Goal: Information Seeking & Learning: Check status

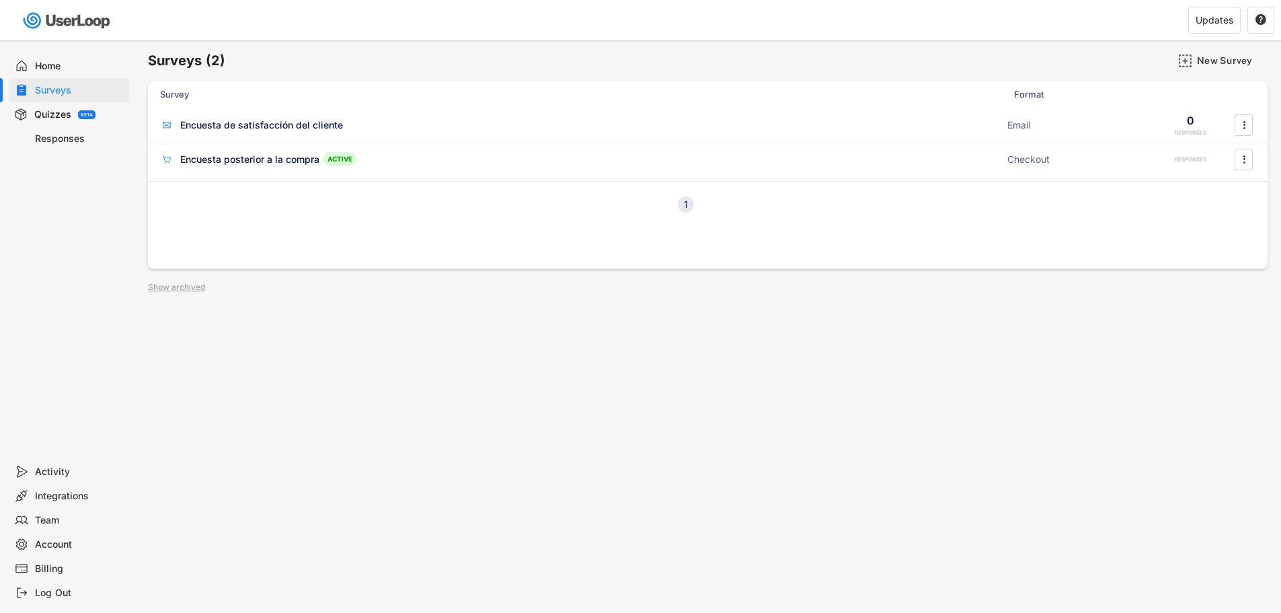
click at [53, 83] on div "Surveys" at bounding box center [69, 90] width 120 height 24
click at [48, 145] on div "Responses" at bounding box center [79, 139] width 89 height 13
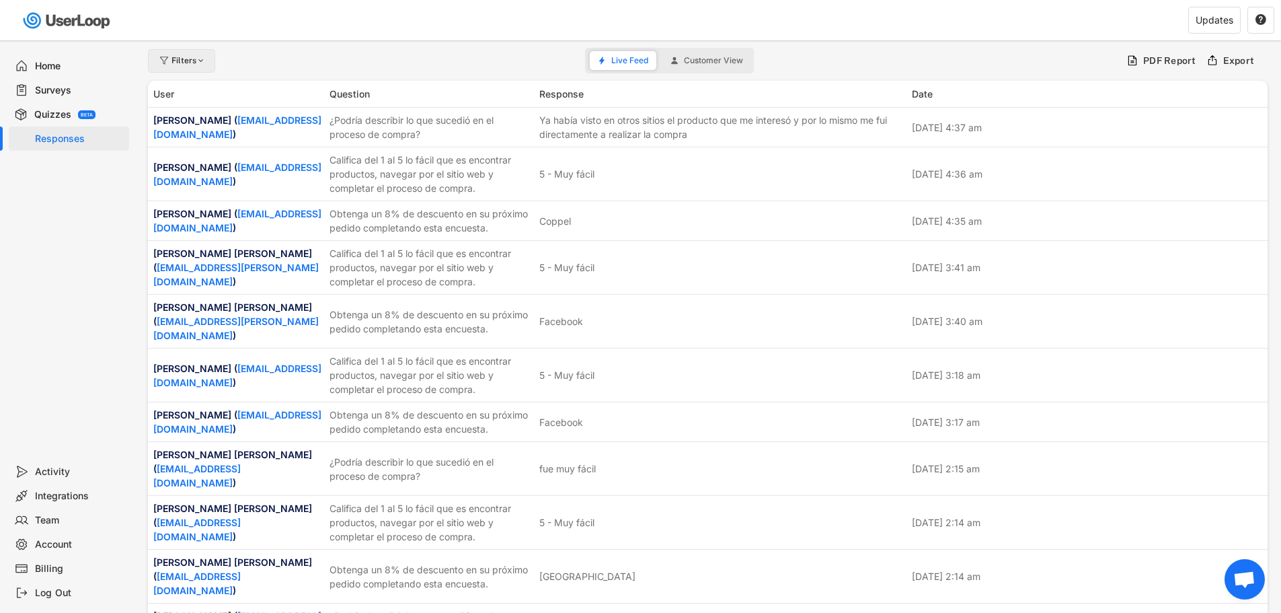
click at [190, 65] on div "Filters" at bounding box center [189, 61] width 35 height 8
select select
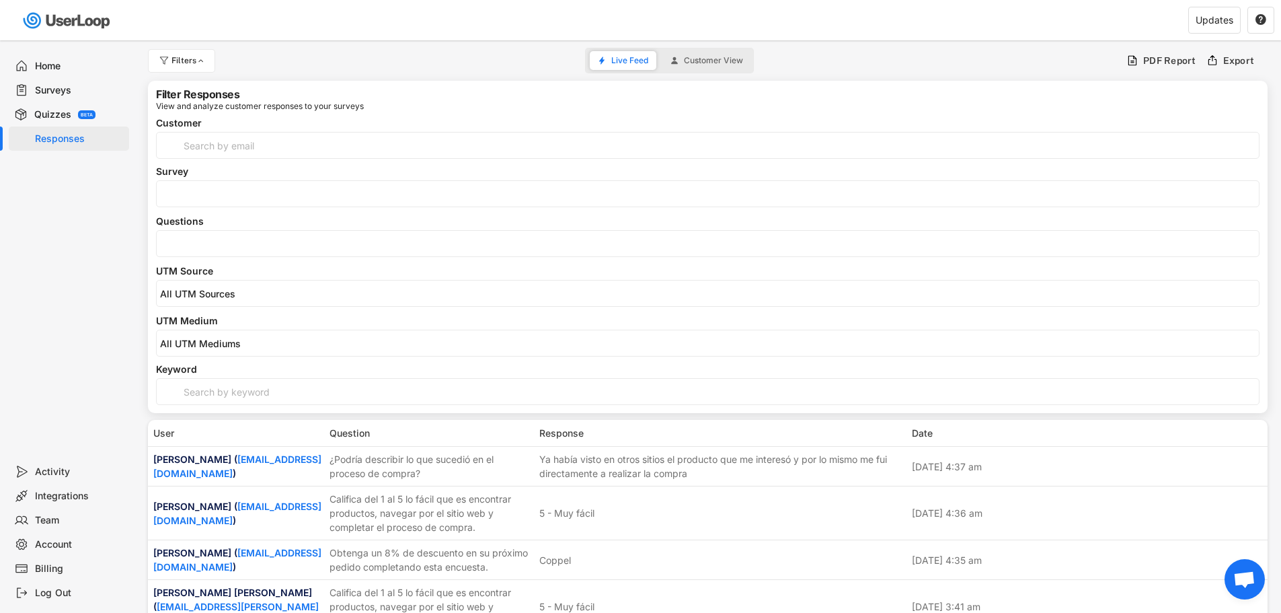
select select
click at [198, 176] on div "Survey" at bounding box center [708, 171] width 1104 height 9
click at [218, 184] on div "Encuesta posterior a la compra Encuesta de satisfacción del cliente" at bounding box center [708, 193] width 1104 height 27
click at [195, 198] on input "search" at bounding box center [711, 193] width 1103 height 11
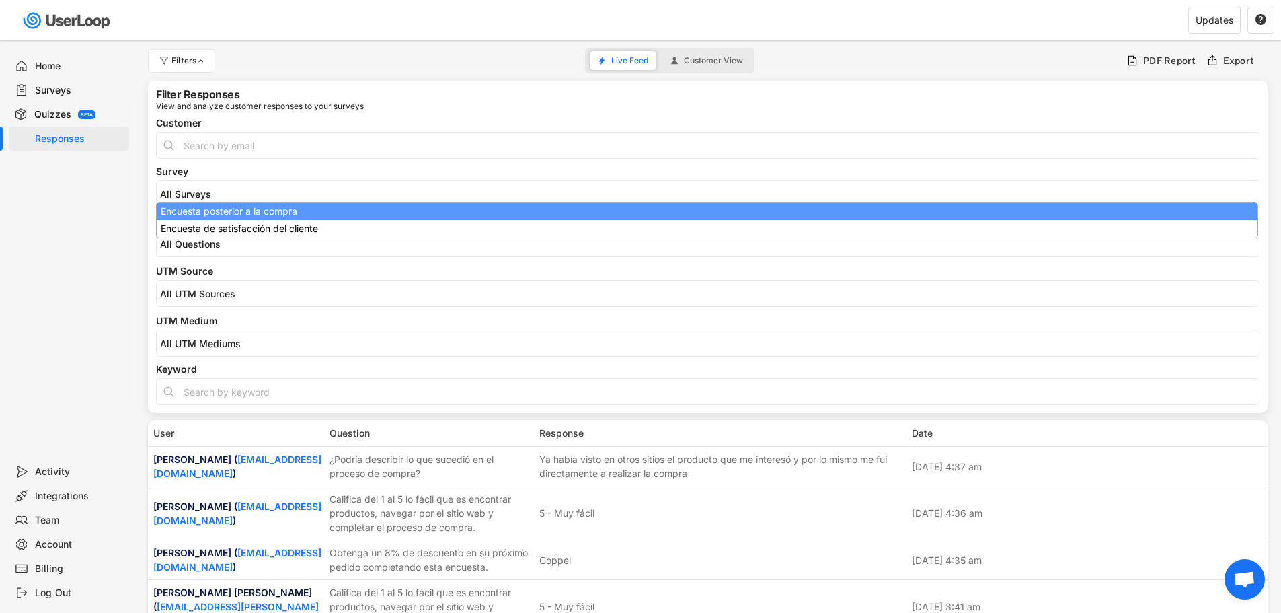
click at [190, 198] on input "search" at bounding box center [711, 193] width 1103 height 11
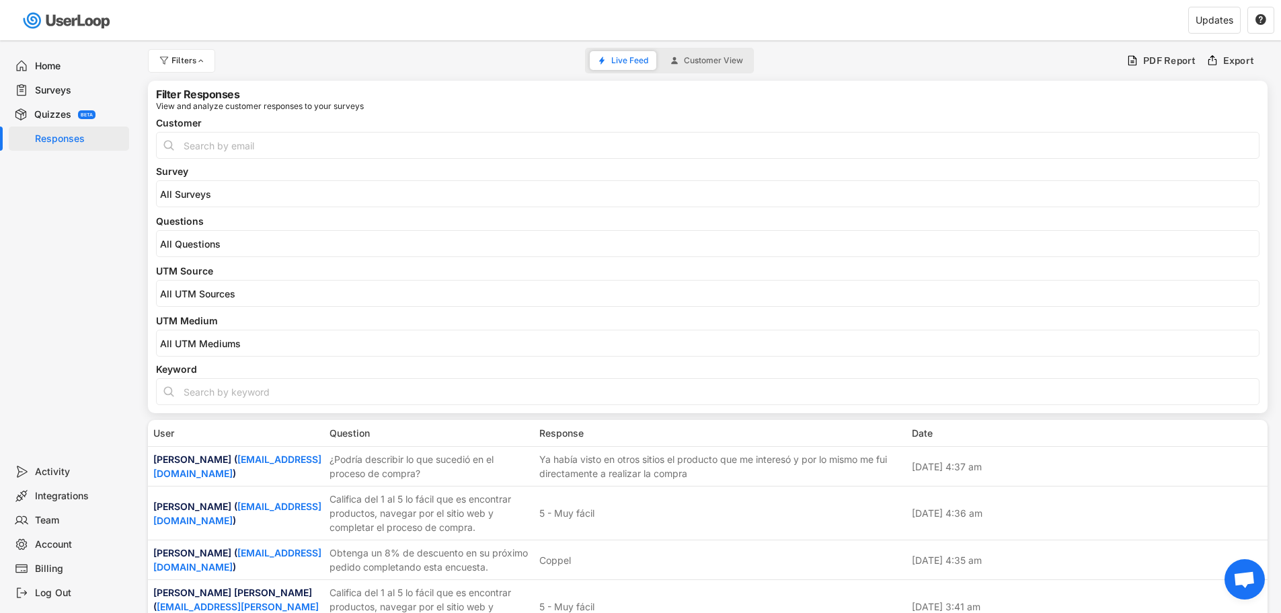
drag, startPoint x: 199, startPoint y: 270, endPoint x: 196, endPoint y: 254, distance: 16.5
click at [196, 270] on div "UTM Source" at bounding box center [708, 270] width 1104 height 9
click at [194, 239] on input "search" at bounding box center [711, 243] width 1103 height 11
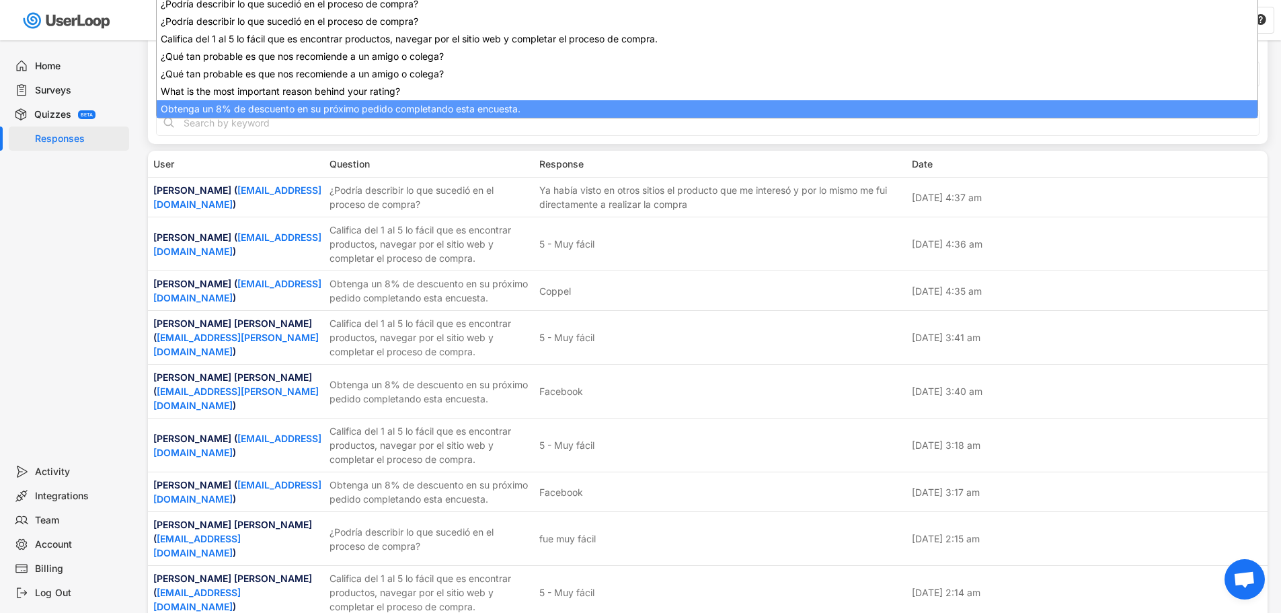
scroll to position [237, 0]
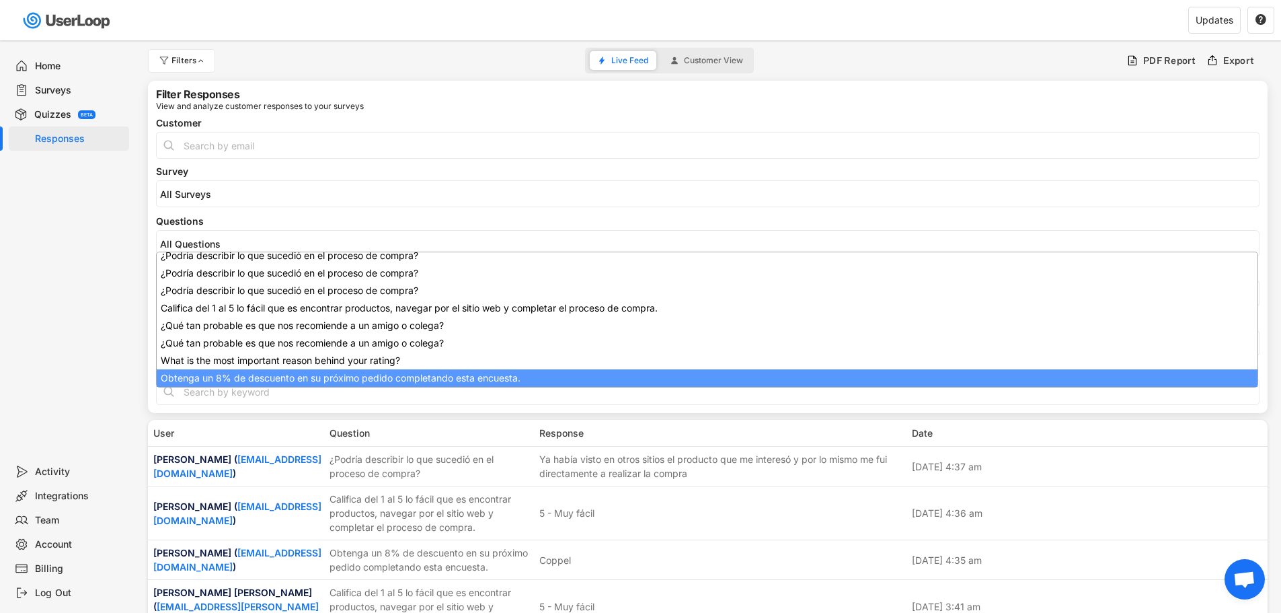
select select "1348695171700984260__LOOKUP__1709664932775x193621645911248300"
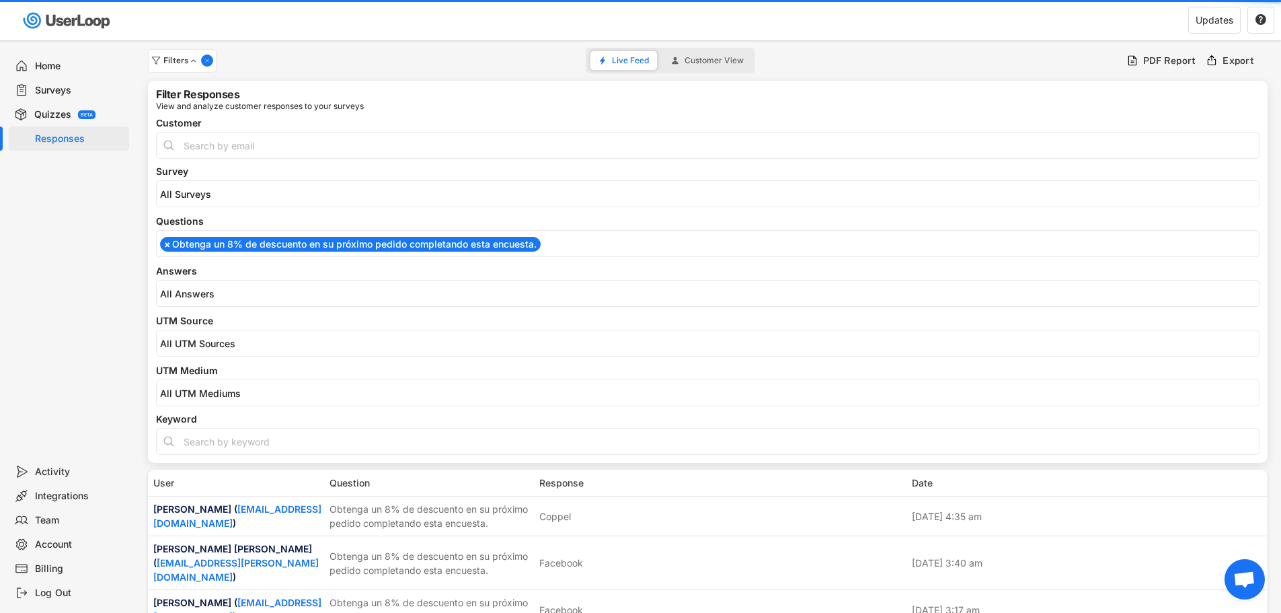
click at [202, 300] on div "[Obtenga un 8% de descuento en su próximo pedido completando esta encuesta.] ch…" at bounding box center [708, 293] width 1104 height 27
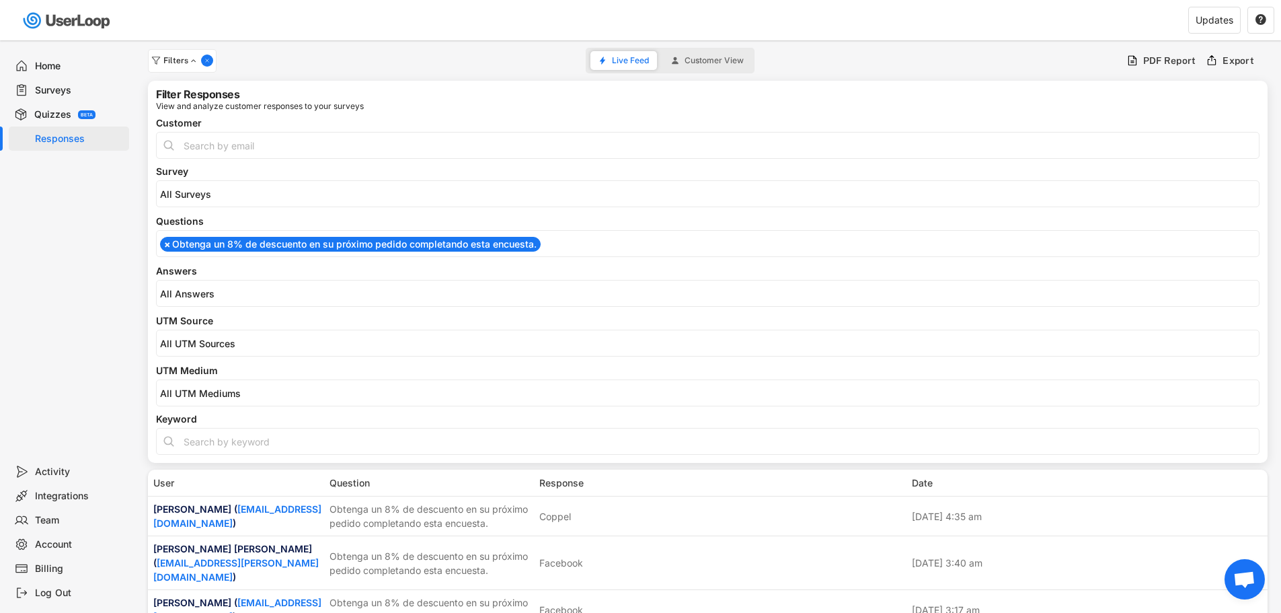
click at [202, 294] on input "search" at bounding box center [711, 293] width 1103 height 11
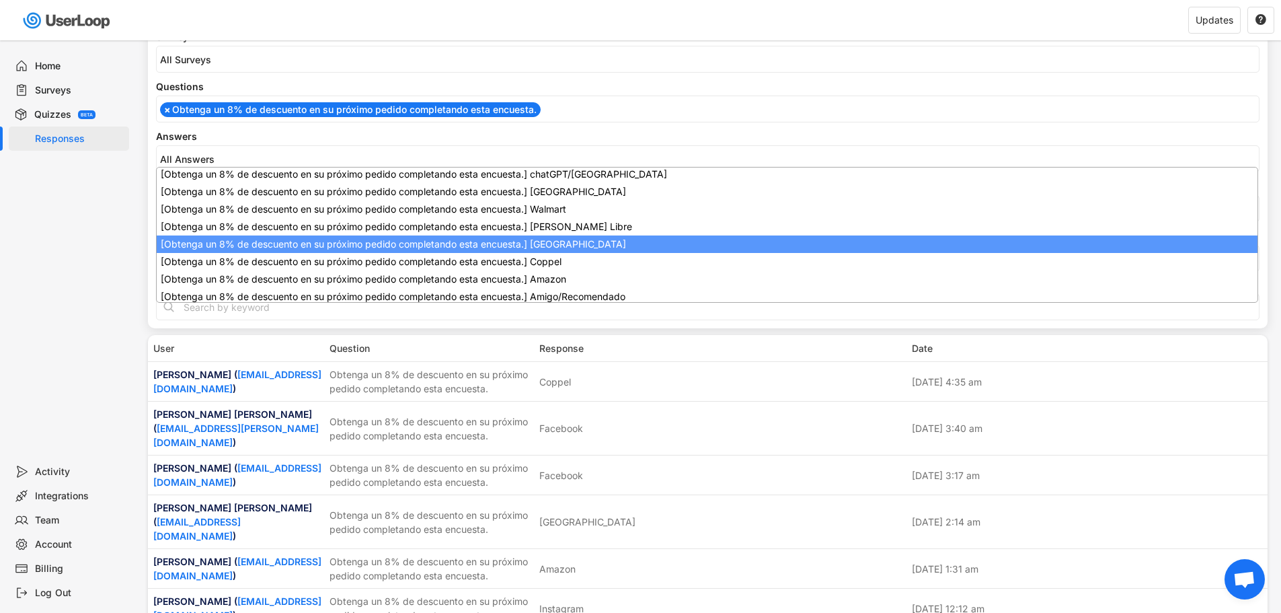
scroll to position [0, 0]
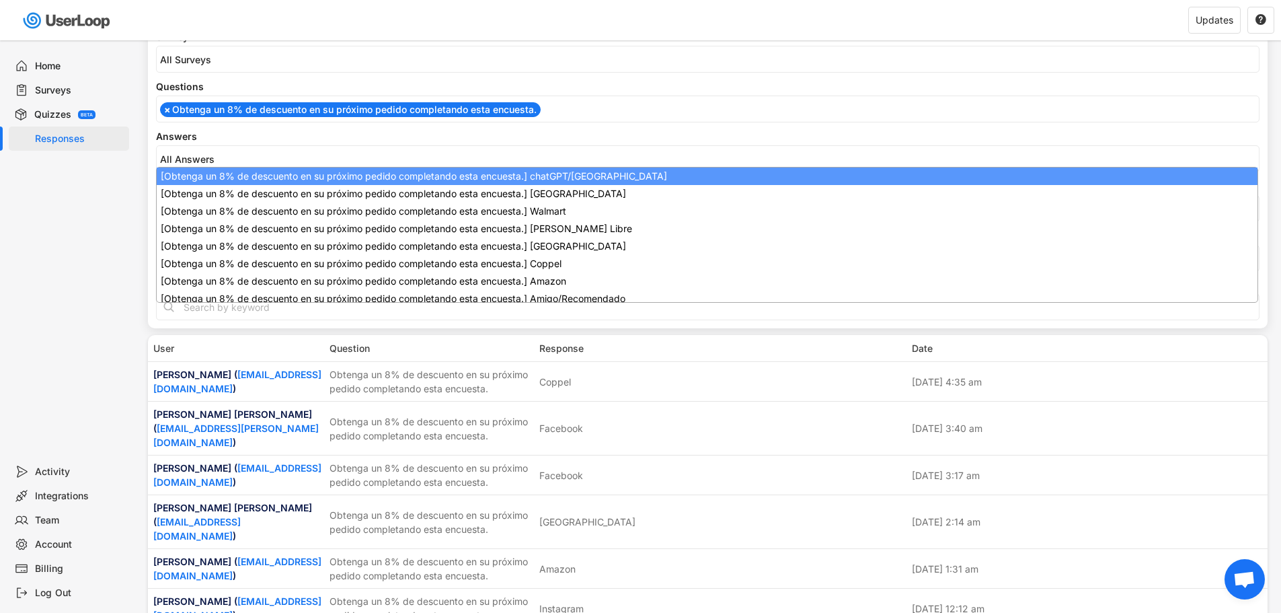
select select "1348695171700984260__LOOKUP__1747938366384x136765407090442240"
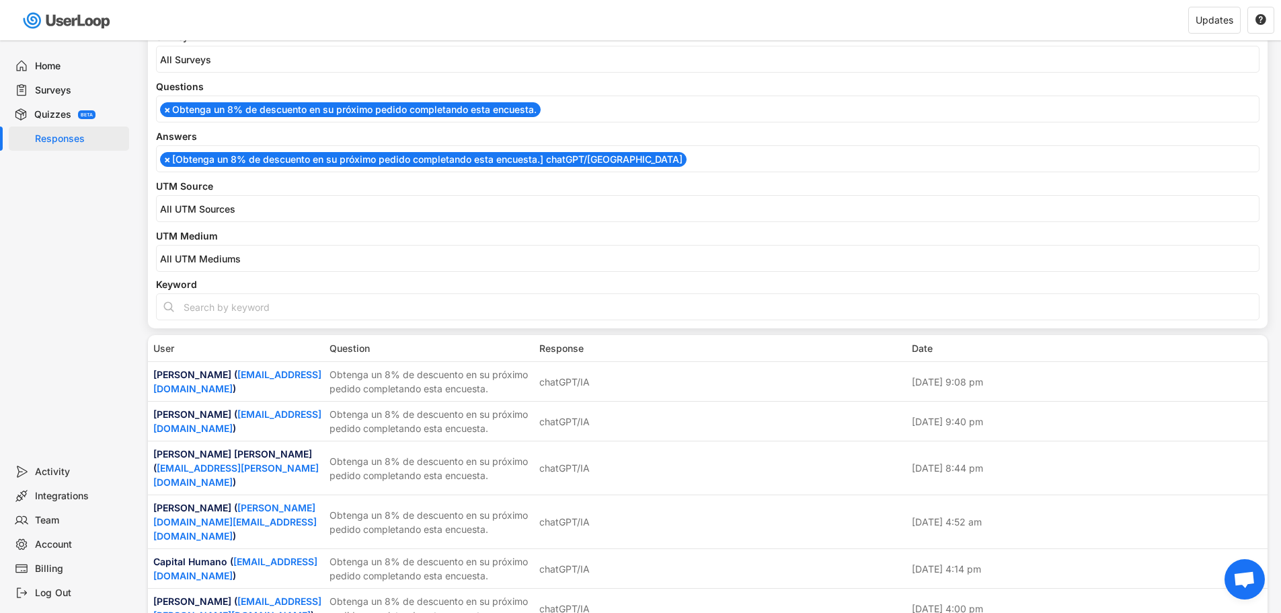
click at [150, 159] on div "Filter Responses View and analyze customer responses to your surveys Customer S…" at bounding box center [708, 137] width 1120 height 382
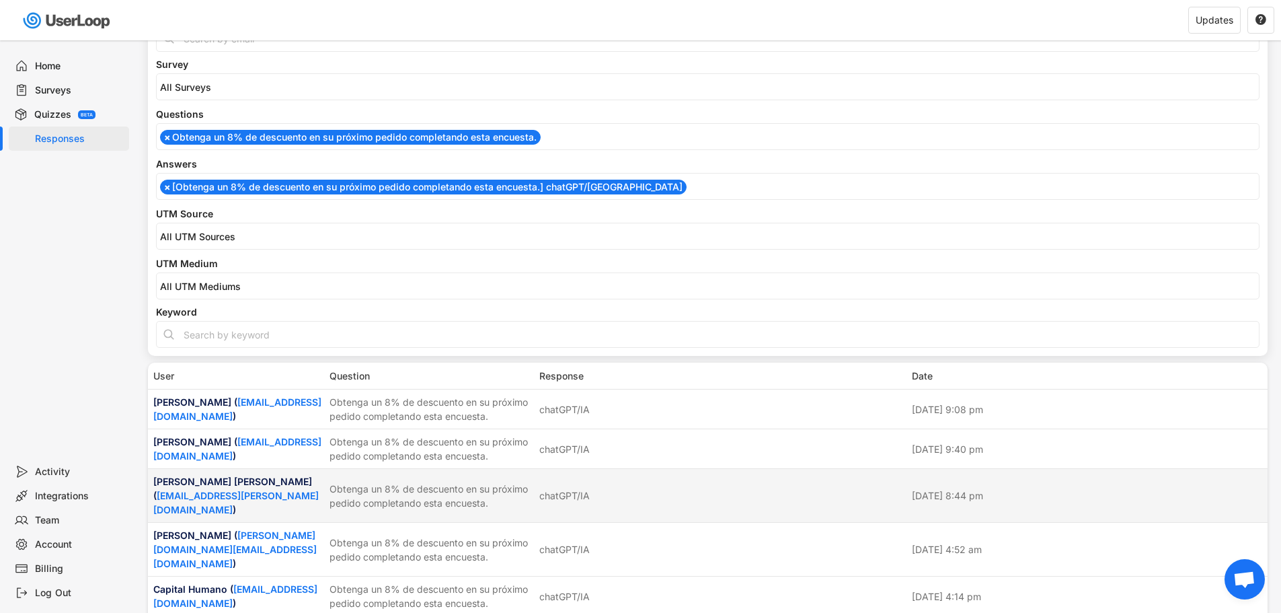
scroll to position [67, 0]
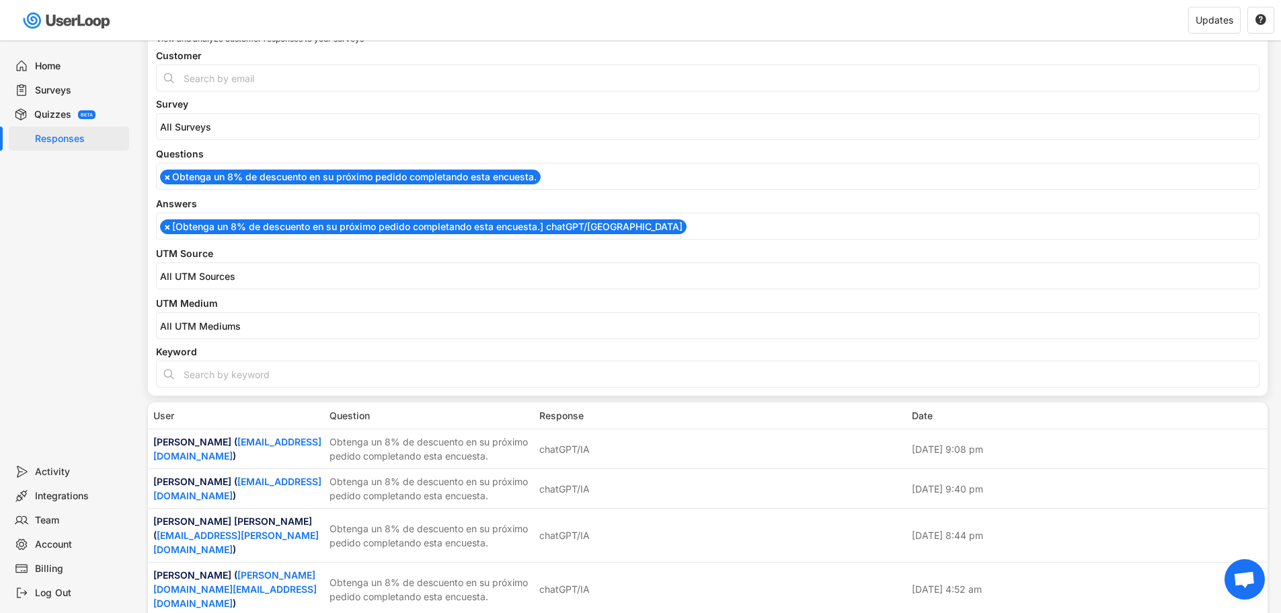
click at [75, 259] on div "Home Surveys Quizzes BETA Responses" at bounding box center [67, 249] width 135 height 419
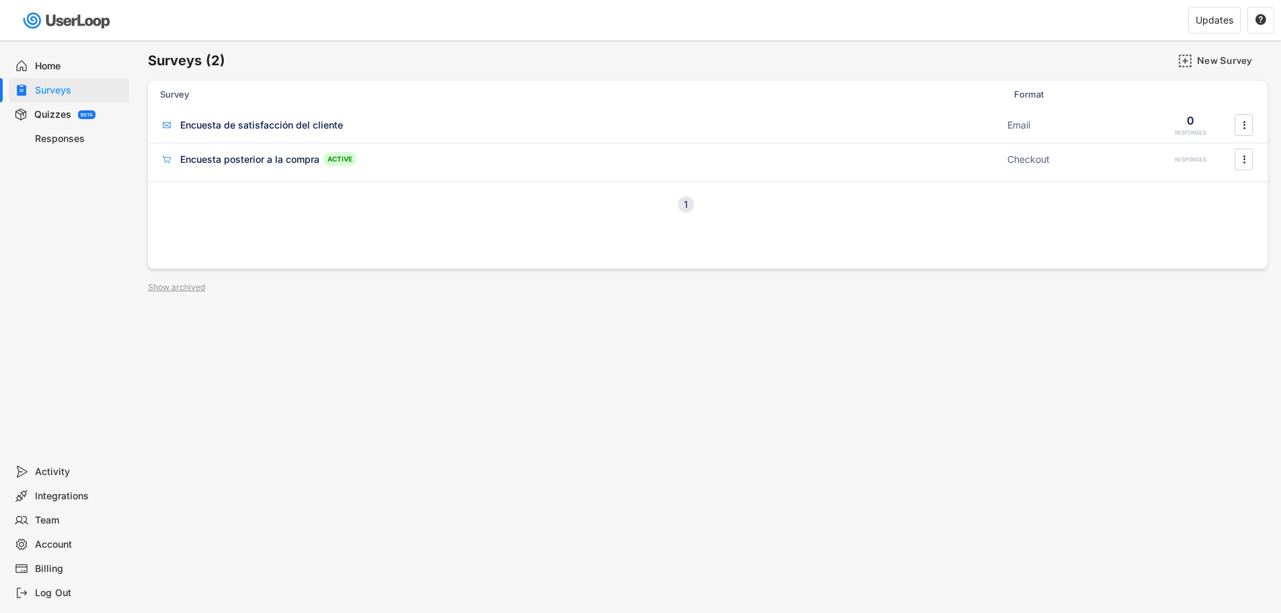
click at [52, 133] on div "Responses" at bounding box center [79, 139] width 89 height 13
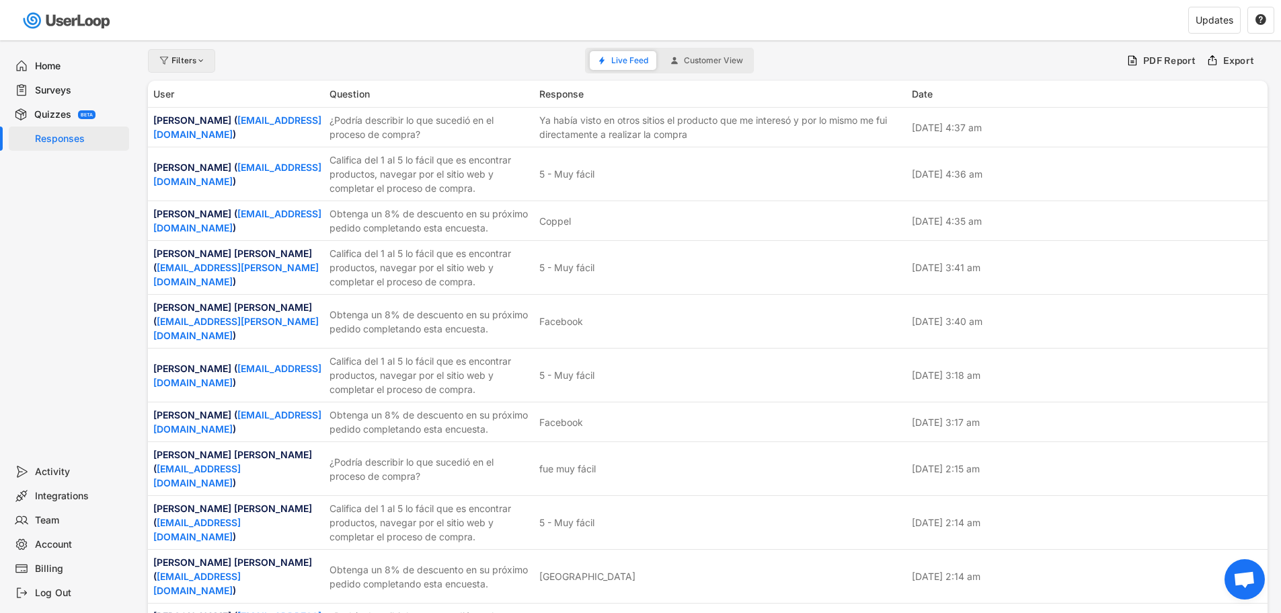
click at [200, 63] on div at bounding box center [201, 61] width 10 height 8
select select
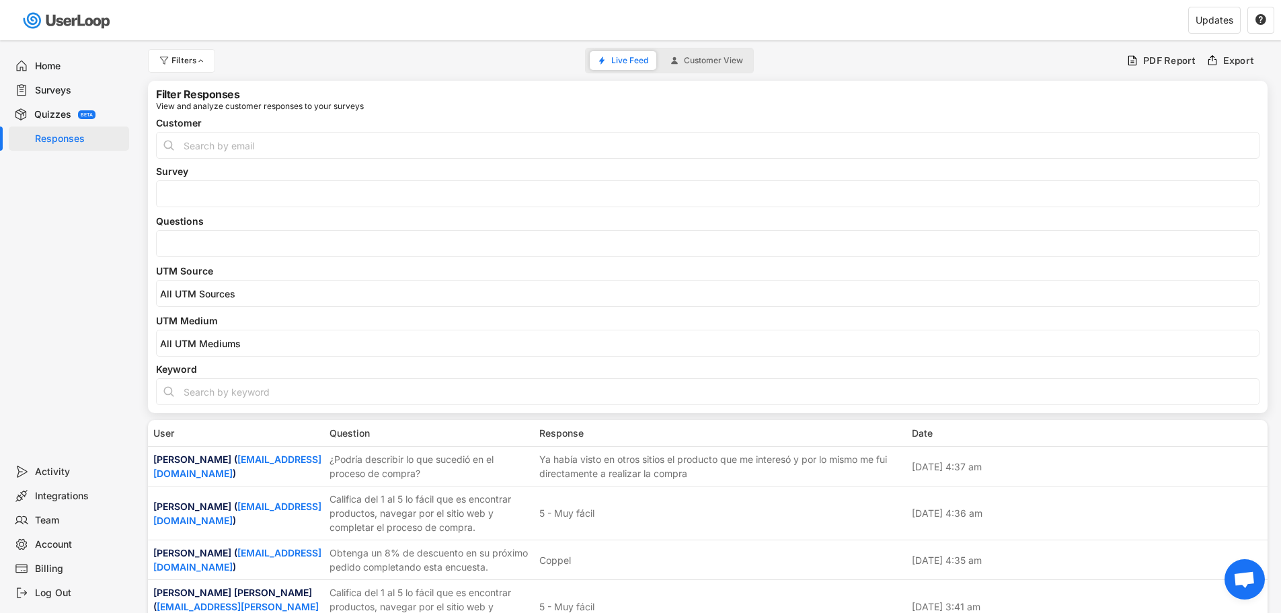
select select
click at [215, 192] on input "search" at bounding box center [711, 193] width 1103 height 11
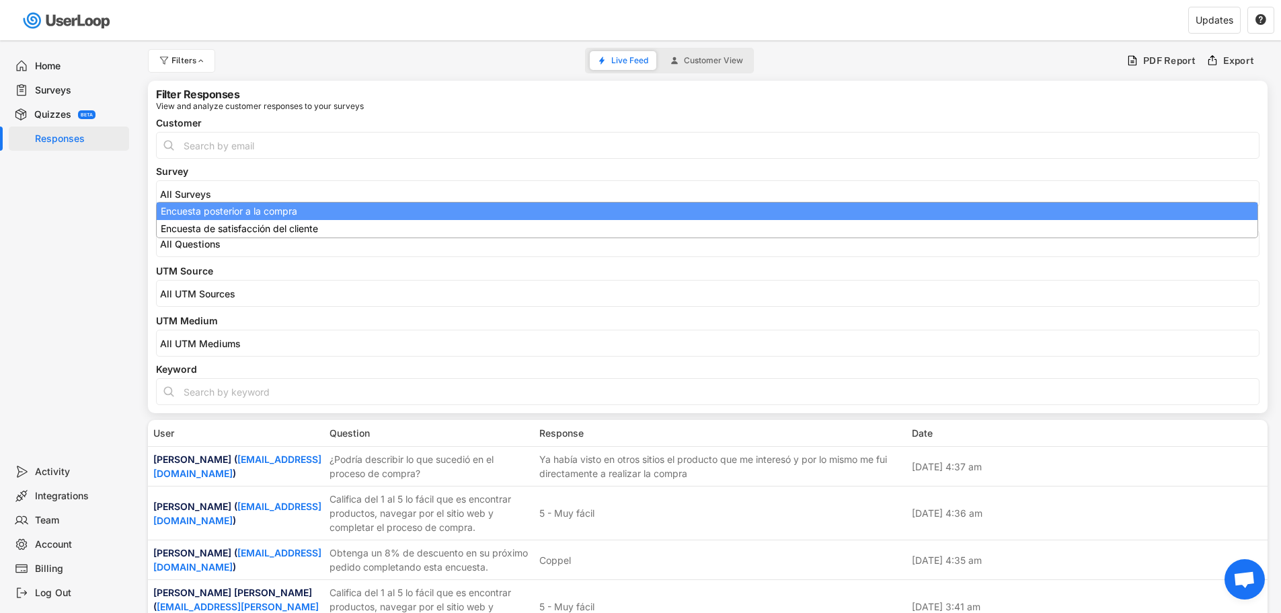
click at [215, 192] on input "search" at bounding box center [711, 193] width 1103 height 11
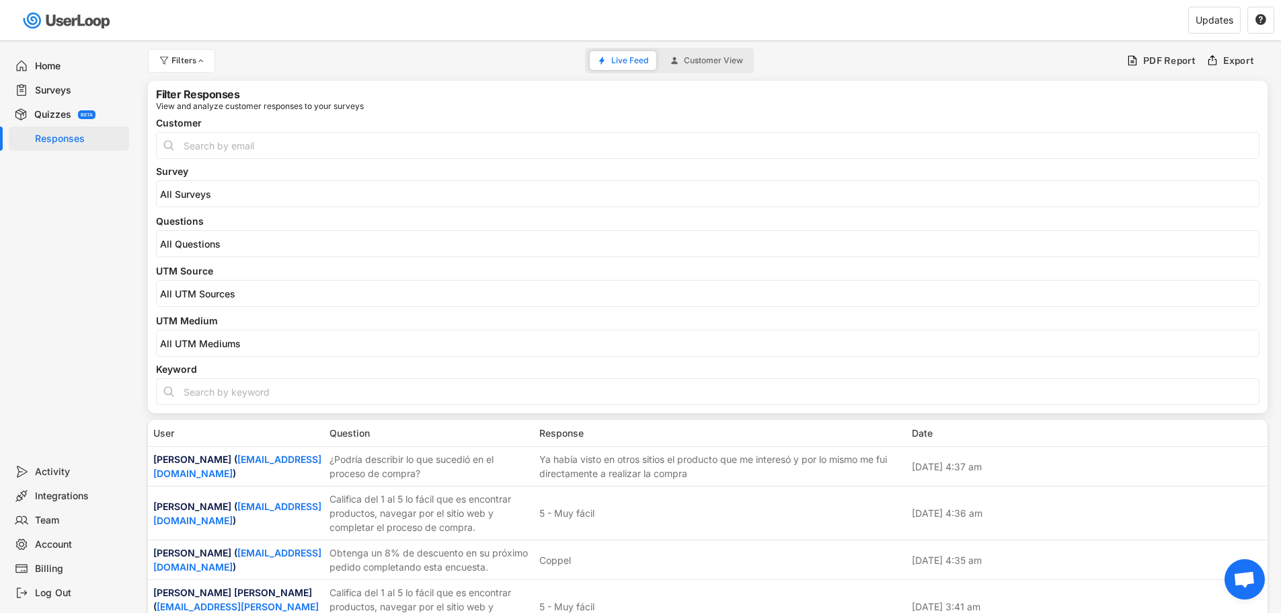
click at [198, 237] on li at bounding box center [708, 242] width 1096 height 15
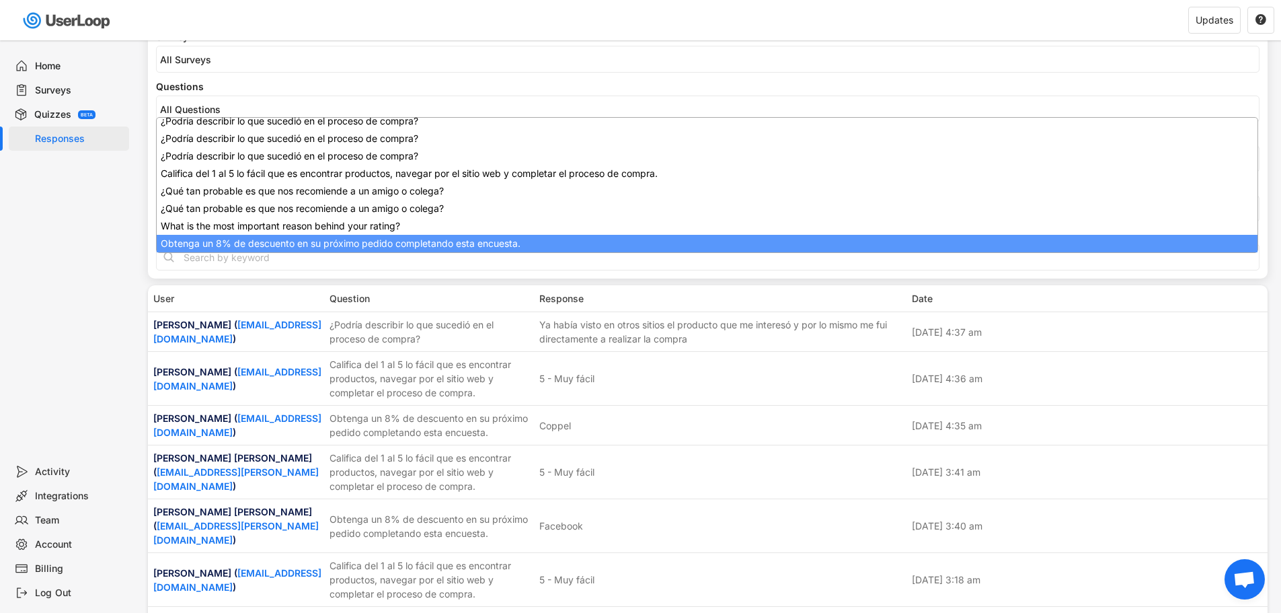
scroll to position [237, 0]
select select "1348695171700984260__LOOKUP__1709664932775x193621645911248300"
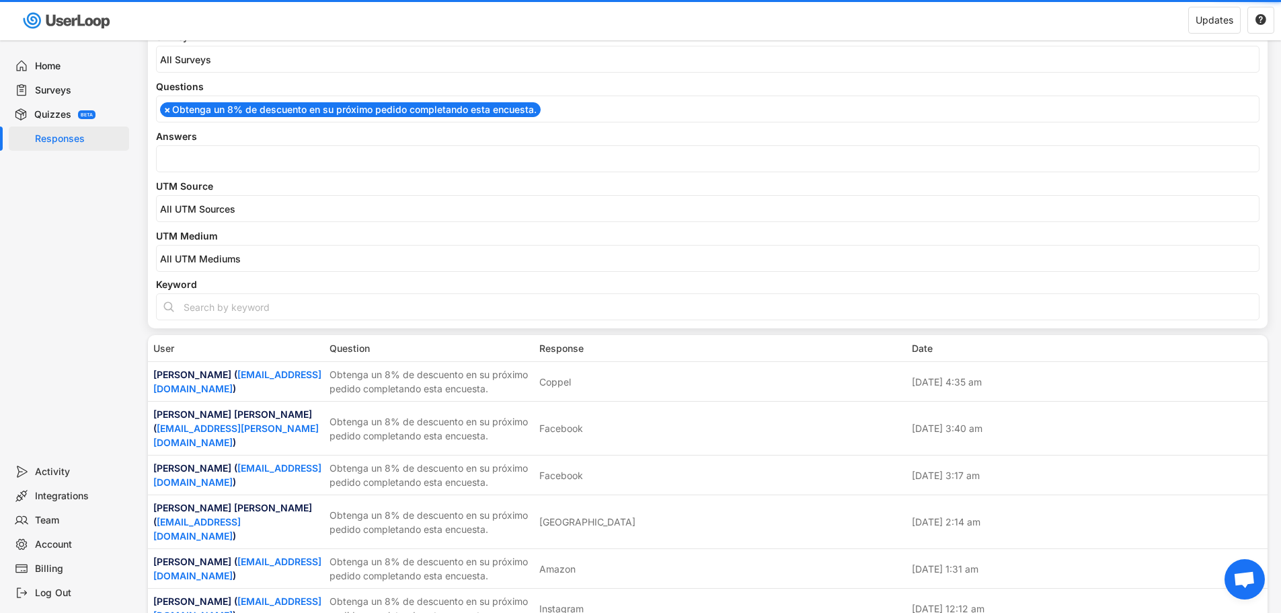
click at [188, 161] on div at bounding box center [708, 158] width 1104 height 27
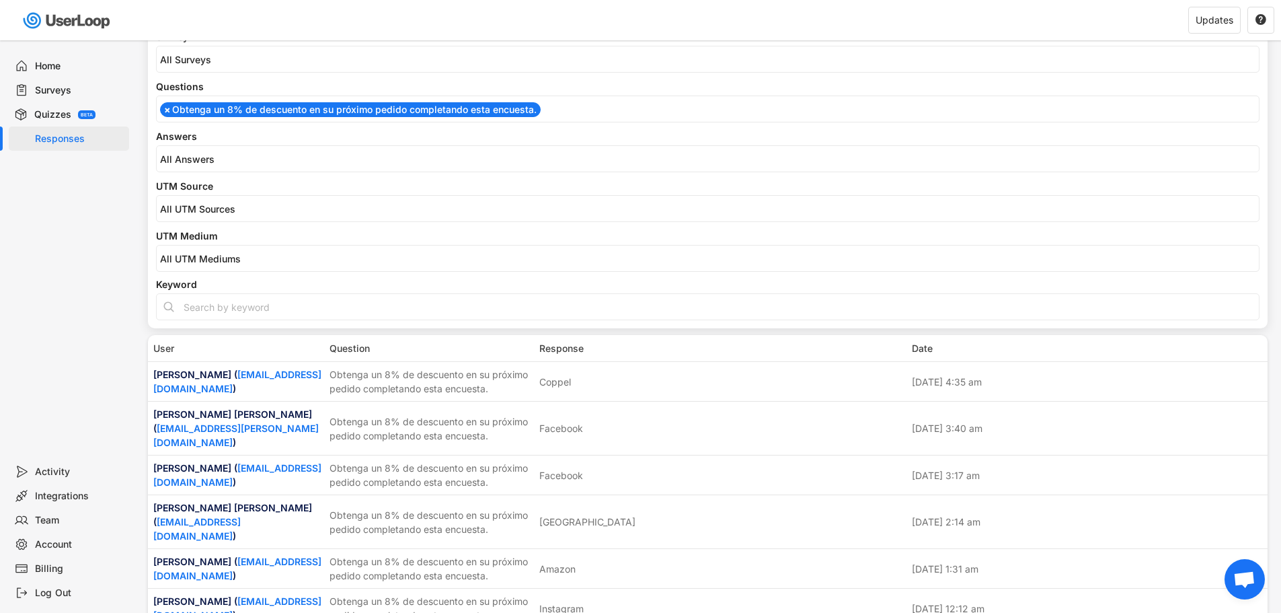
click at [188, 159] on input "search" at bounding box center [711, 158] width 1103 height 11
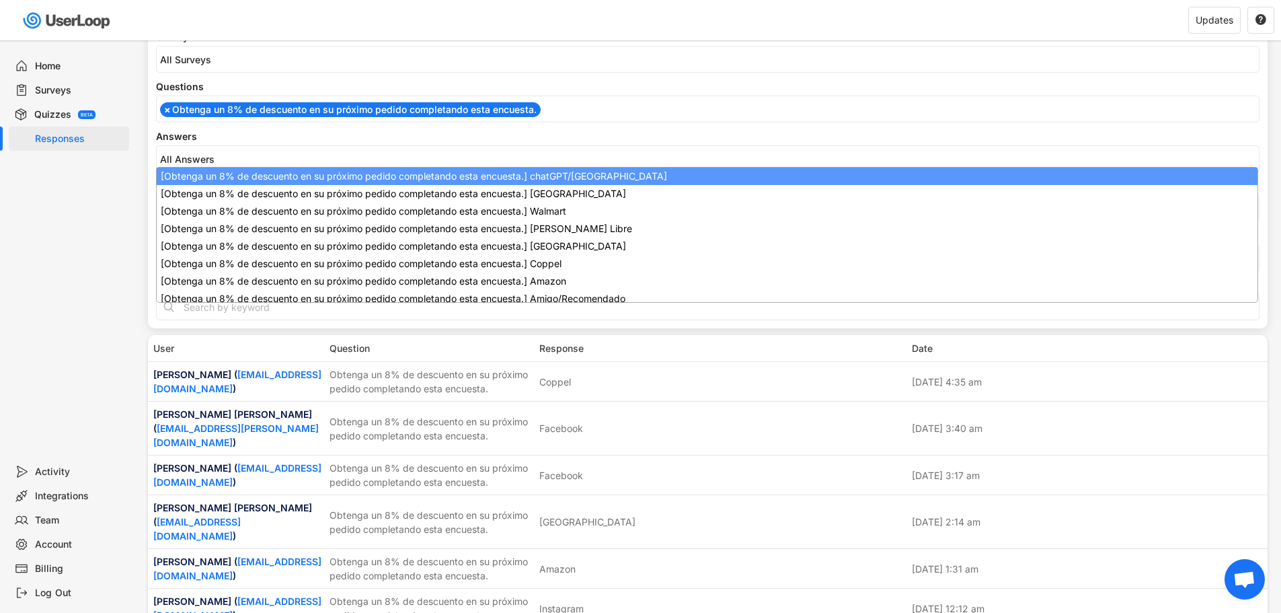
scroll to position [0, 0]
select select "1348695171700984260__LOOKUP__1747938366384x136765407090442240"
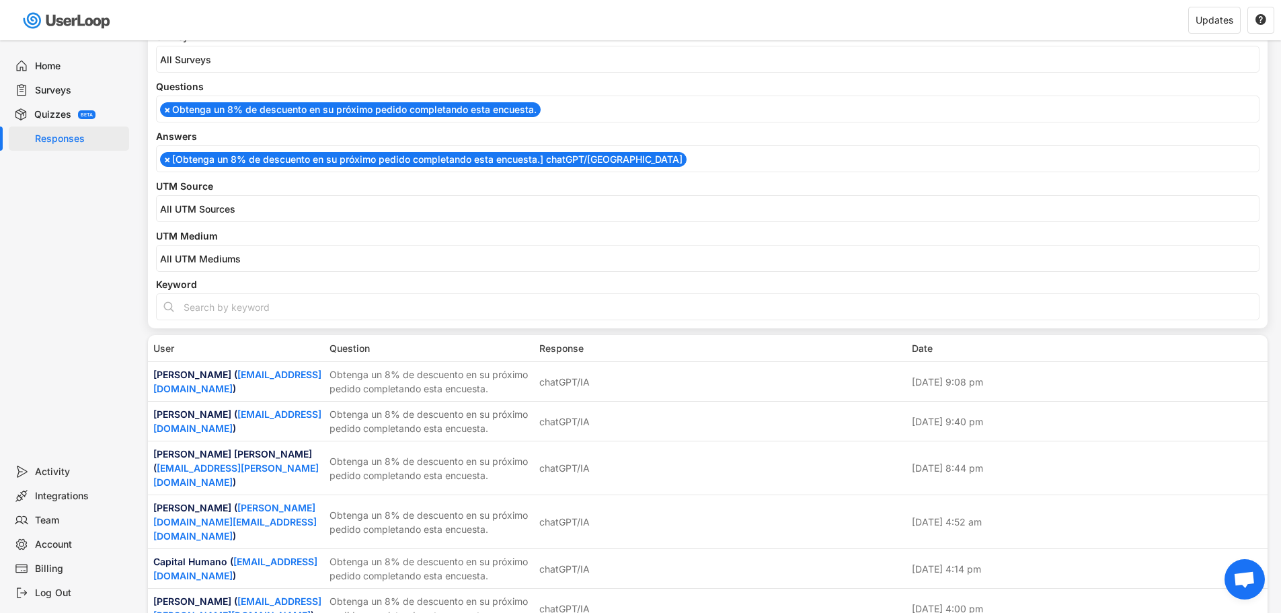
click at [109, 219] on div "Home Surveys Quizzes BETA Responses" at bounding box center [67, 249] width 135 height 419
